Goal: Task Accomplishment & Management: Use online tool/utility

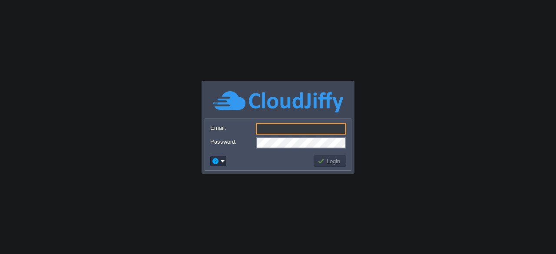
type input "[EMAIL_ADDRESS][DOMAIN_NAME]"
click at [328, 158] on button "Login" at bounding box center [330, 161] width 25 height 8
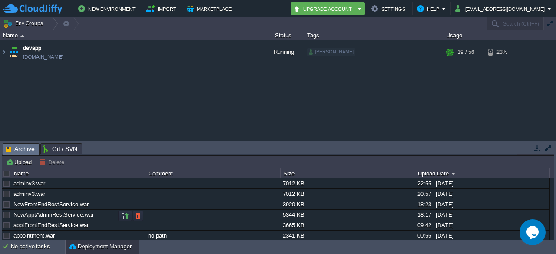
click at [54, 216] on link "NewApptAdminRestService.war" at bounding box center [53, 215] width 80 height 7
click at [4, 54] on img at bounding box center [3, 51] width 7 height 23
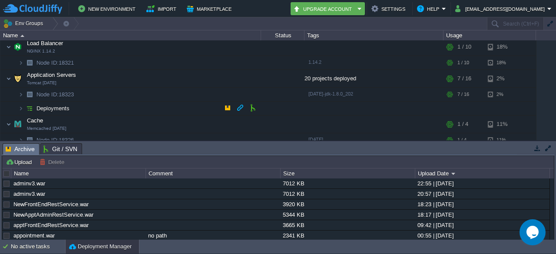
scroll to position [27, 0]
click at [21, 106] on img at bounding box center [20, 107] width 5 height 13
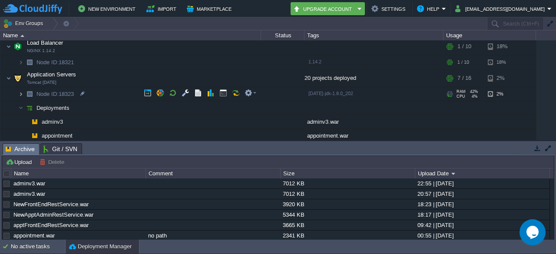
scroll to position [13, 0]
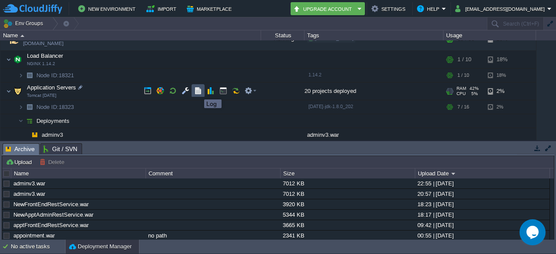
click at [198, 92] on button "button" at bounding box center [198, 91] width 8 height 8
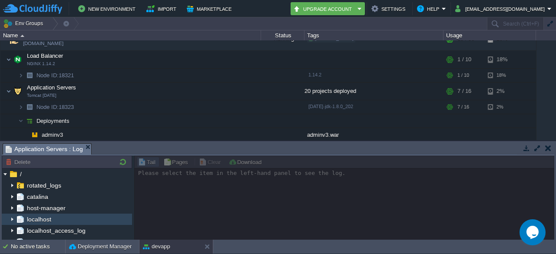
scroll to position [154, 0]
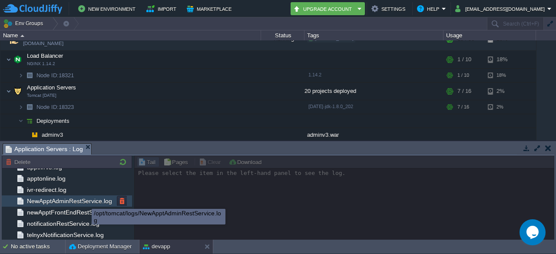
click at [85, 201] on span "NewApptAdminRestService.log" at bounding box center [69, 201] width 88 height 8
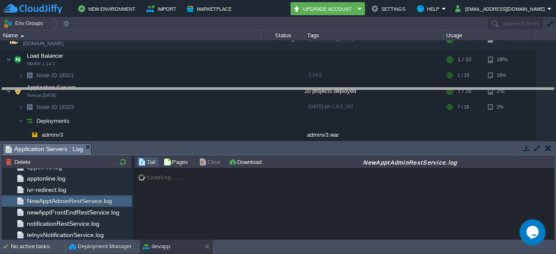
drag, startPoint x: 280, startPoint y: 153, endPoint x: 302, endPoint y: 98, distance: 59.3
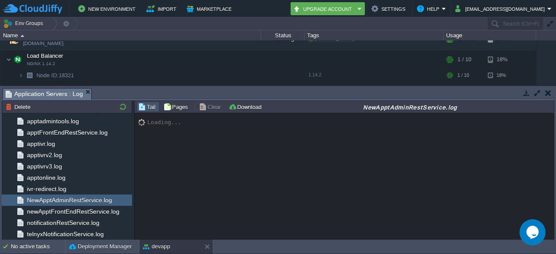
click at [263, 169] on div "Loading..." at bounding box center [345, 176] width 420 height 127
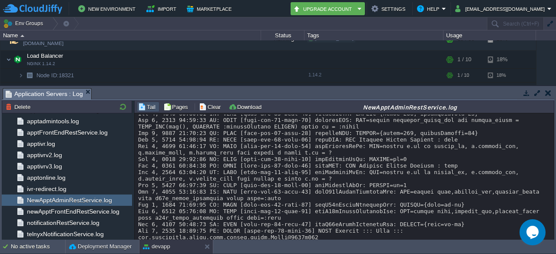
scroll to position [12267, 0]
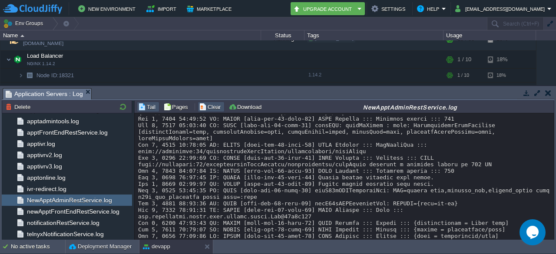
click at [199, 107] on button "Clear" at bounding box center [211, 107] width 24 height 8
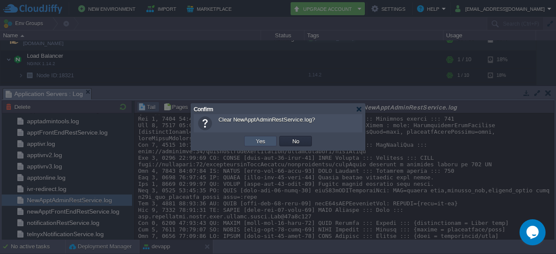
click at [264, 141] on button "Yes" at bounding box center [260, 141] width 15 height 8
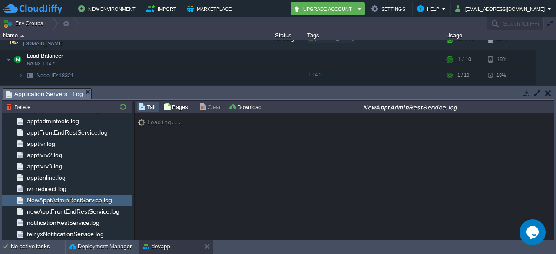
scroll to position [0, 0]
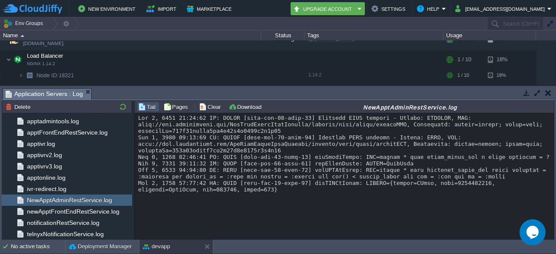
click at [291, 159] on div at bounding box center [344, 154] width 413 height 78
click at [333, 150] on div at bounding box center [344, 154] width 413 height 78
drag, startPoint x: 362, startPoint y: 166, endPoint x: 385, endPoint y: 173, distance: 24.1
click at [385, 173] on div at bounding box center [344, 154] width 413 height 78
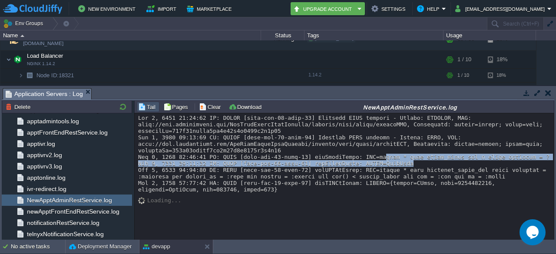
click at [385, 173] on div at bounding box center [344, 154] width 413 height 78
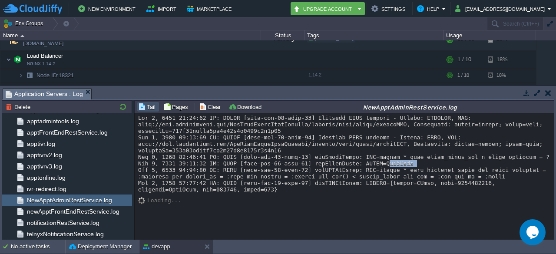
click at [385, 173] on div at bounding box center [344, 154] width 413 height 78
click at [407, 184] on div at bounding box center [344, 154] width 413 height 78
click at [326, 190] on div at bounding box center [344, 154] width 413 height 78
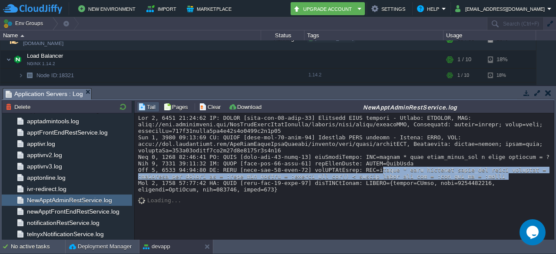
drag, startPoint x: 357, startPoint y: 177, endPoint x: 454, endPoint y: 183, distance: 96.6
click at [454, 183] on div at bounding box center [344, 154] width 413 height 78
copy div "select * from password_reset_otp where username = :username and device_id = :uu…"
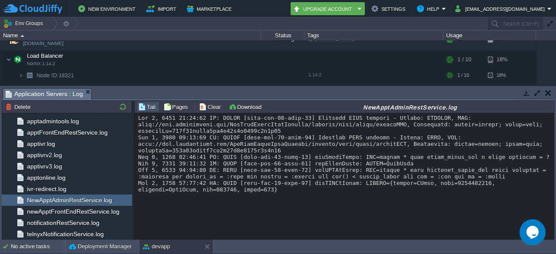
click at [497, 188] on div at bounding box center [344, 154] width 413 height 78
copy div "TestUser"
click at [449, 189] on div at bounding box center [344, 154] width 413 height 78
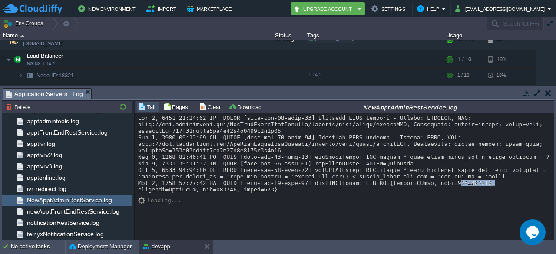
copy div "7092598702"
click at [395, 189] on div at bounding box center [344, 154] width 413 height 78
copy div "EMail"
click at [163, 193] on div at bounding box center [344, 154] width 413 height 78
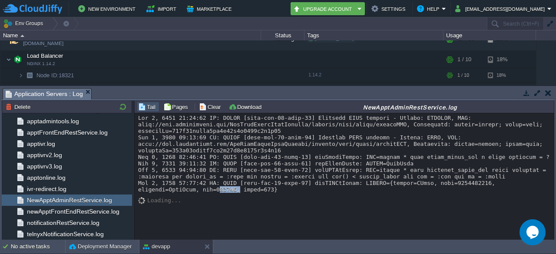
click at [163, 193] on div at bounding box center [344, 154] width 413 height 78
copy div "949625"
click at [395, 189] on div at bounding box center [344, 154] width 413 height 78
copy div "EMail"
